Goal: Information Seeking & Learning: Find specific fact

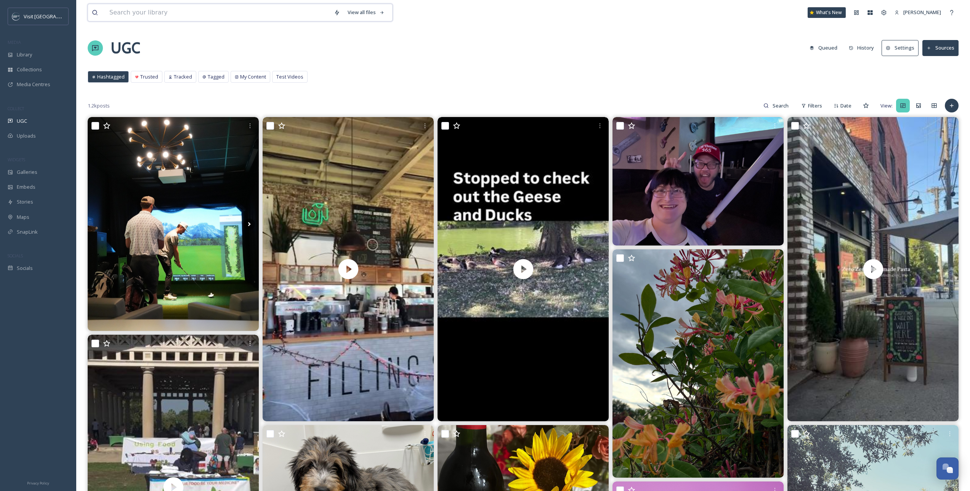
click at [173, 18] on input at bounding box center [218, 12] width 224 height 17
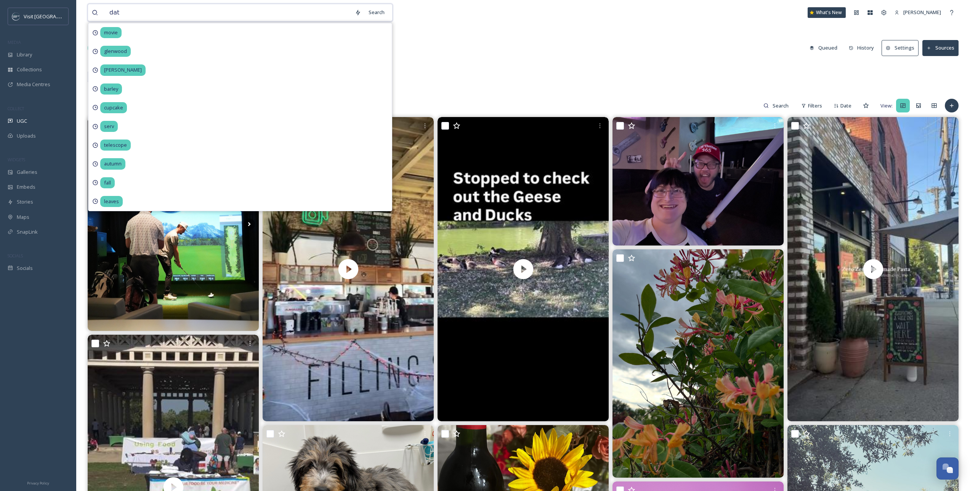
type input "date"
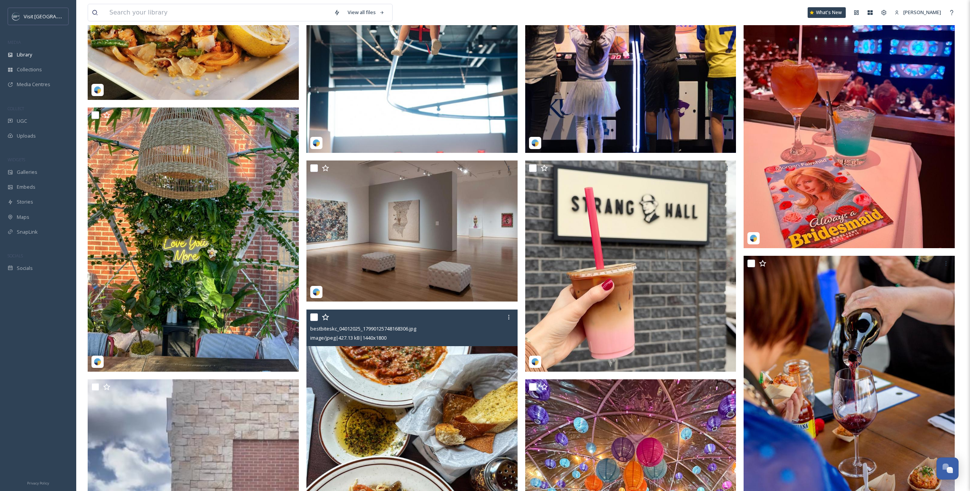
scroll to position [785, 0]
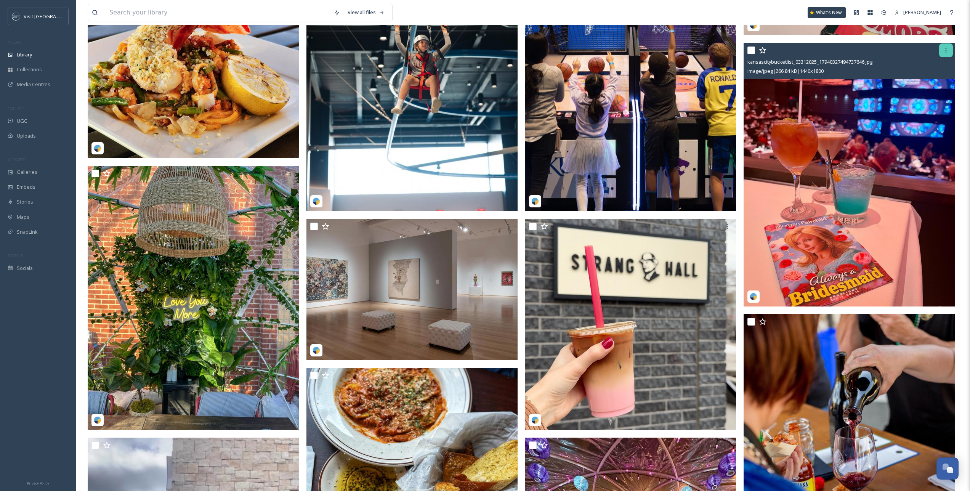
click at [941, 50] on div at bounding box center [946, 50] width 14 height 14
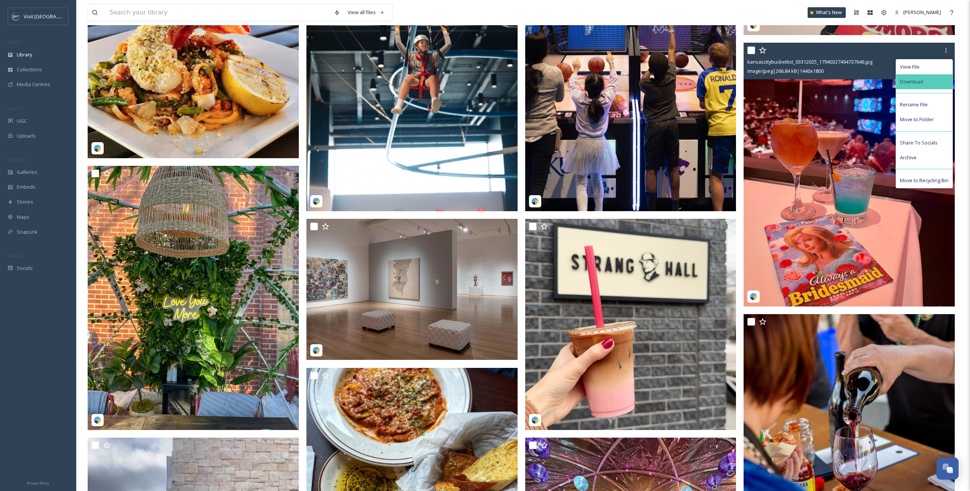
click at [920, 86] on div "Download" at bounding box center [924, 81] width 56 height 15
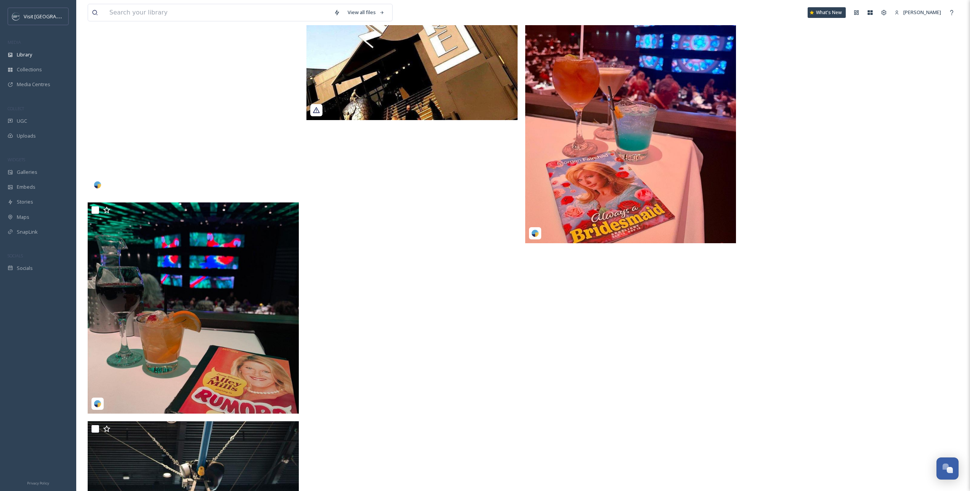
scroll to position [2637, 0]
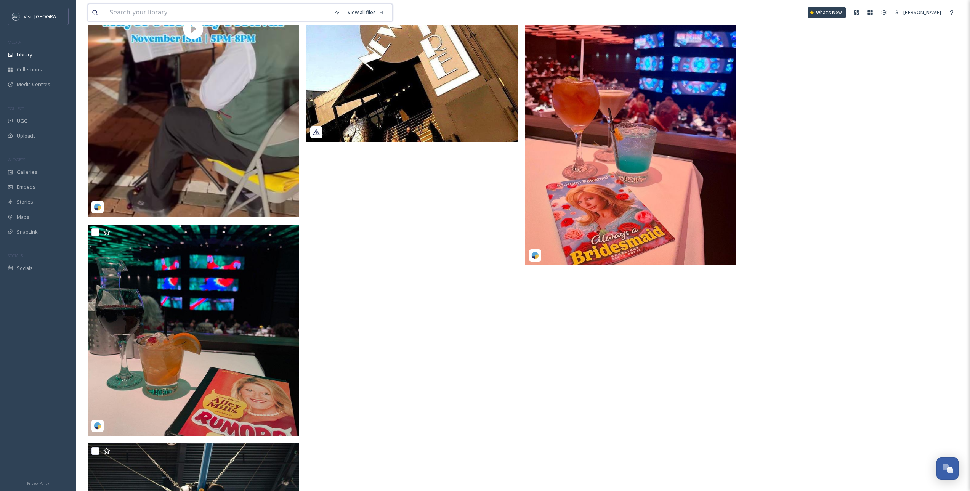
click at [162, 14] on input at bounding box center [218, 12] width 224 height 17
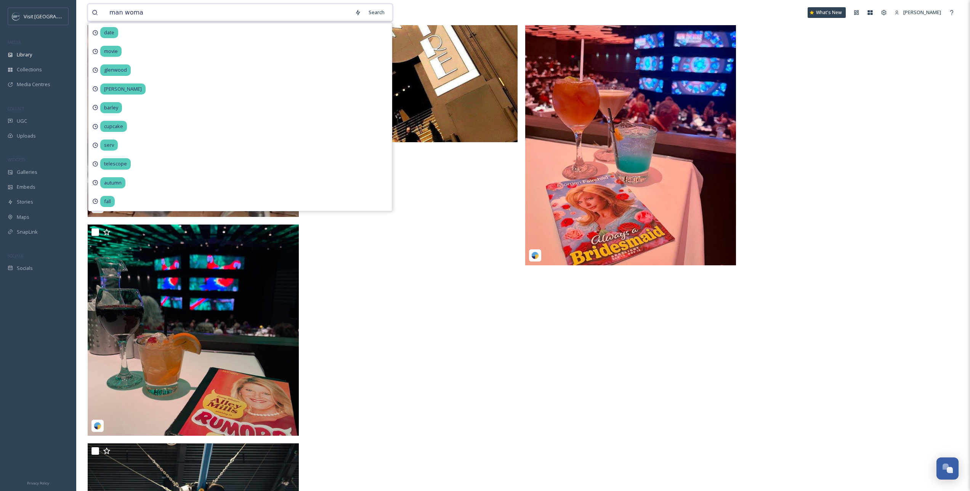
type input "man woman"
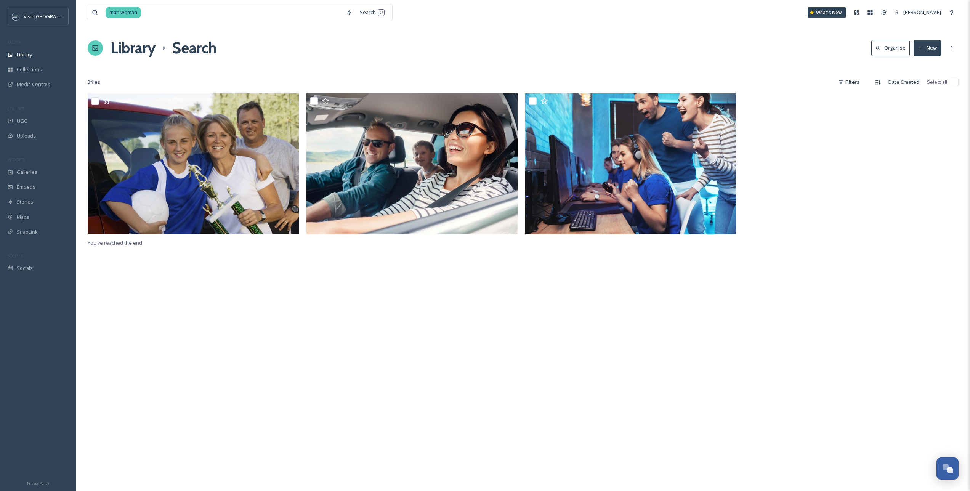
click at [540, 48] on div "Library Search Organise New" at bounding box center [523, 48] width 871 height 23
click at [154, 4] on input at bounding box center [242, 12] width 200 height 17
type input "couple"
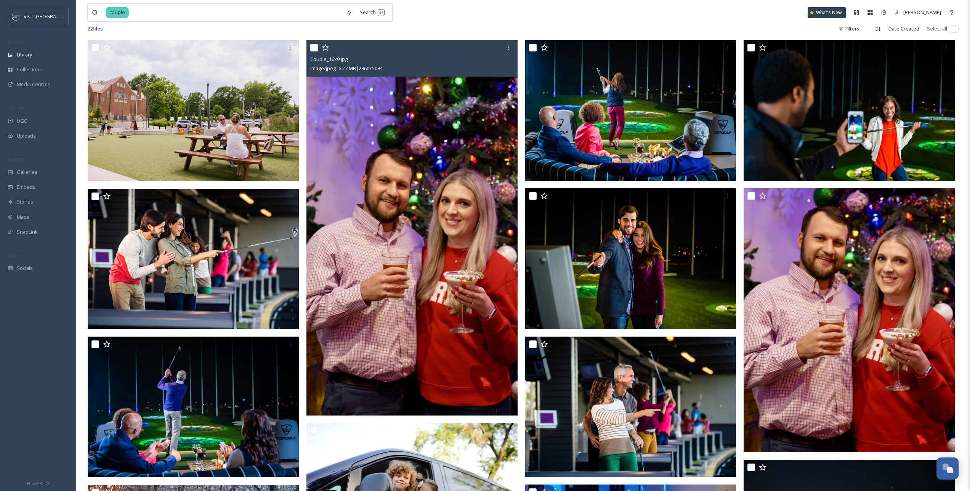
scroll to position [8, 0]
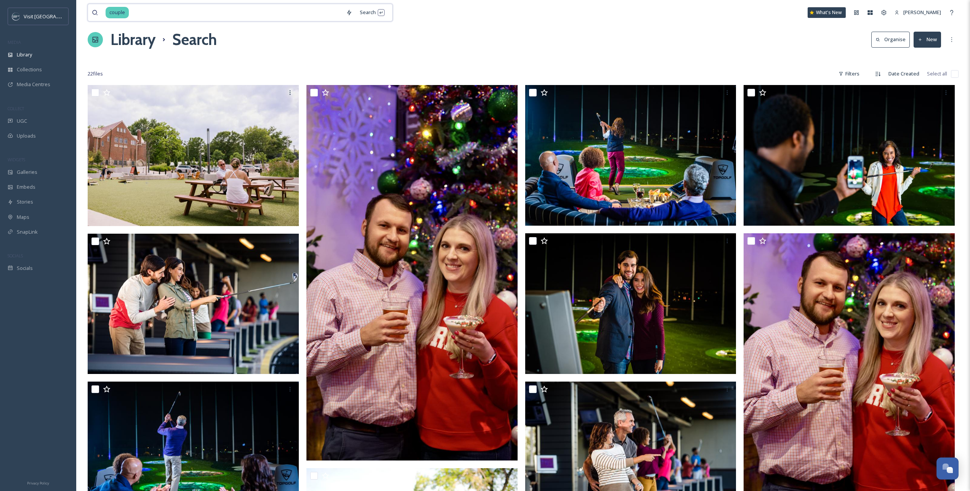
click at [196, 11] on input at bounding box center [236, 12] width 213 height 17
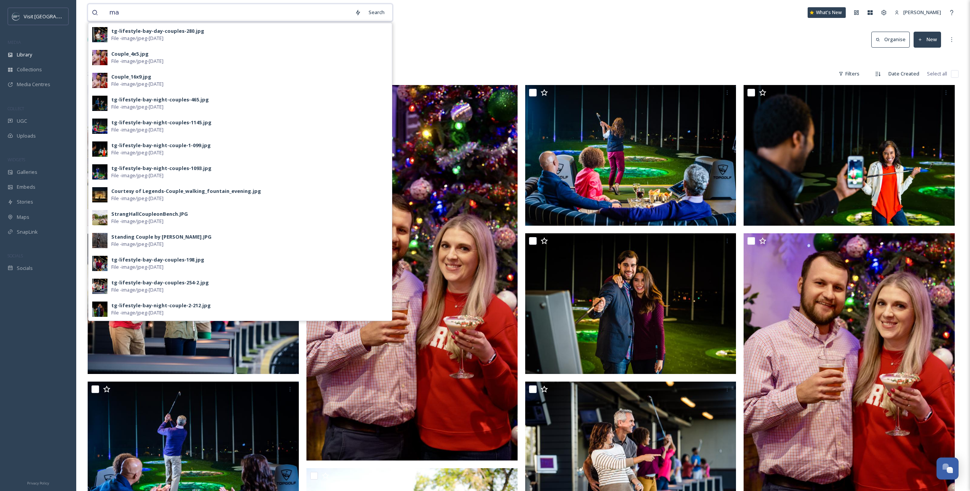
type input "m"
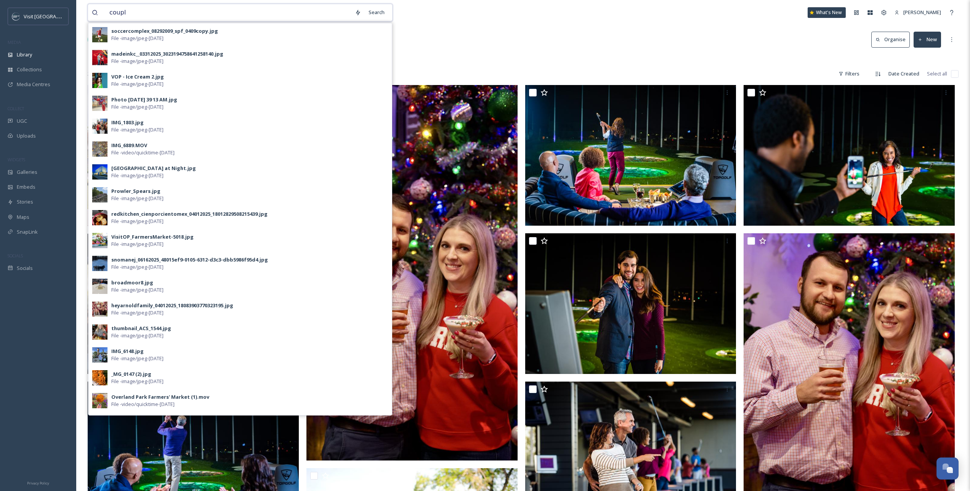
type input "couple"
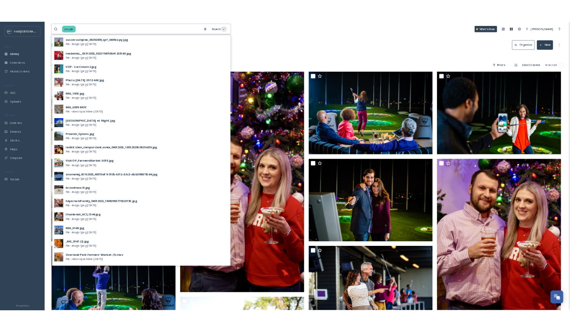
scroll to position [0, 0]
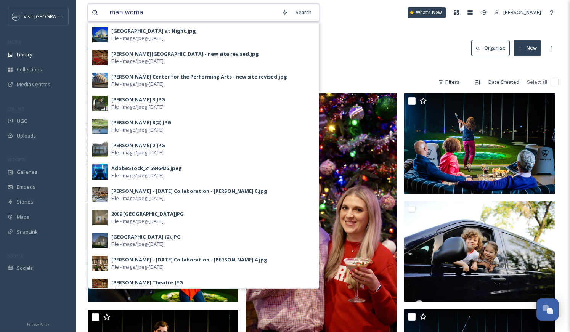
type input "man woman"
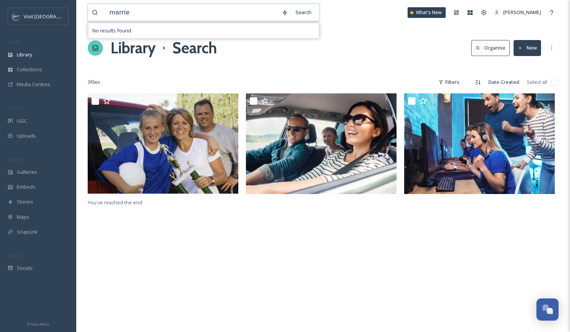
type input "married"
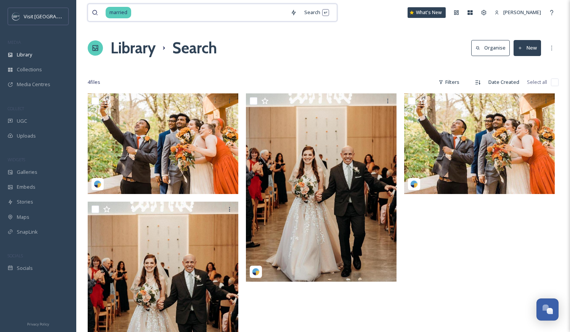
type input "marrie"
